Goal: Check status

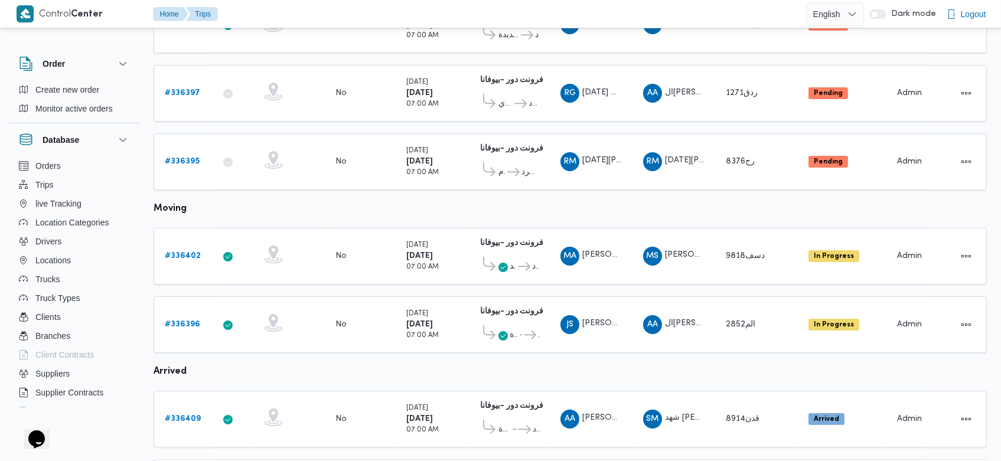
scroll to position [697, 0]
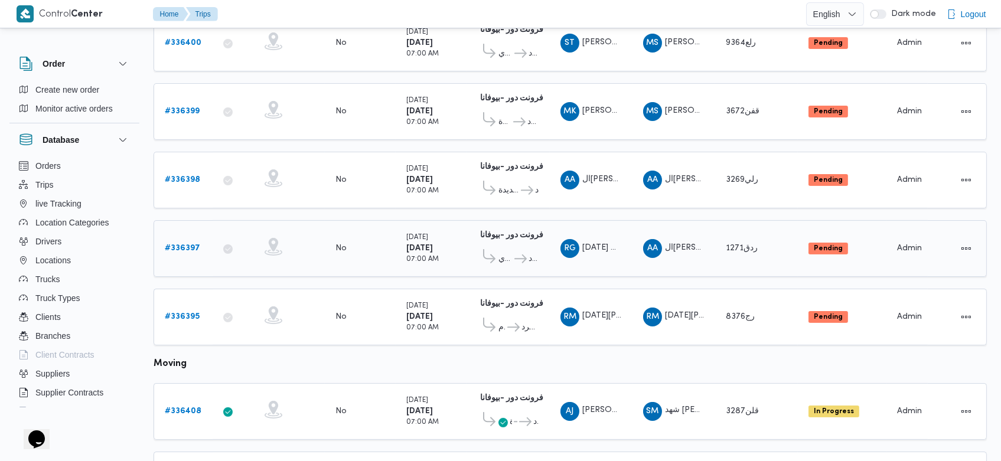
scroll to position [835, 0]
